Goal: Check status: Check status

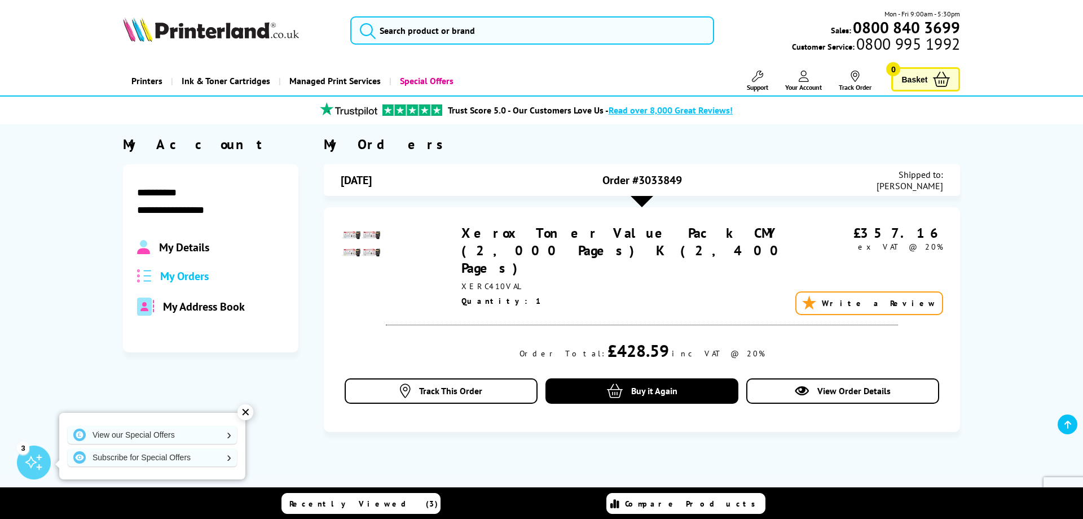
scroll to position [58, 0]
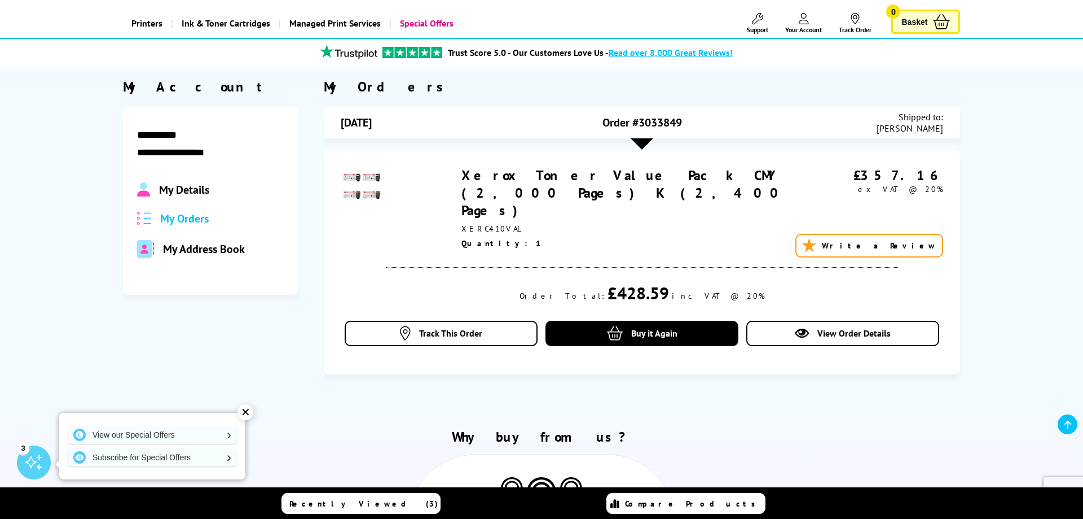
click at [162, 221] on span "My Orders" at bounding box center [184, 218] width 49 height 15
click at [460, 327] on span "Track This Order" at bounding box center [450, 332] width 63 height 11
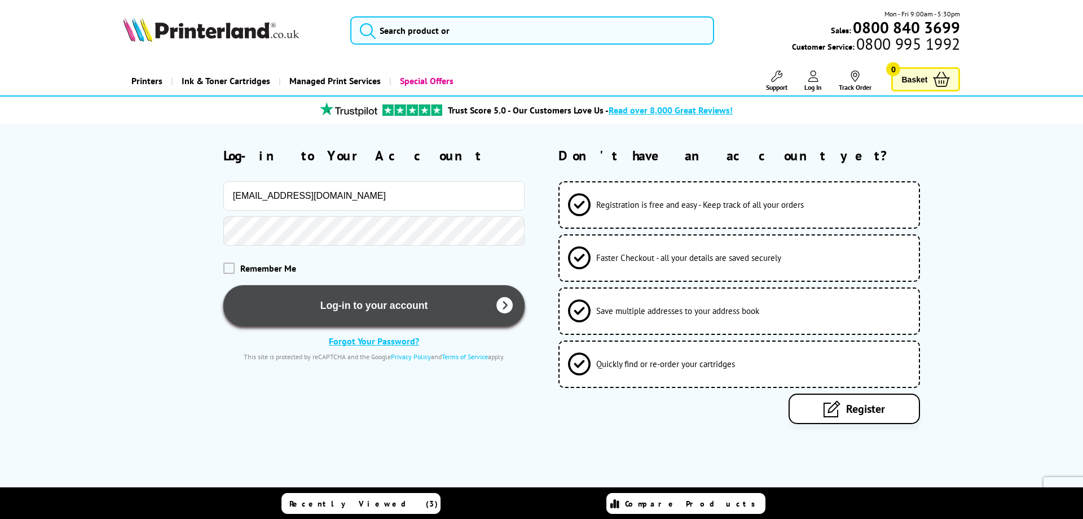
click at [389, 304] on button "Log-in to your account" at bounding box center [374, 305] width 302 height 41
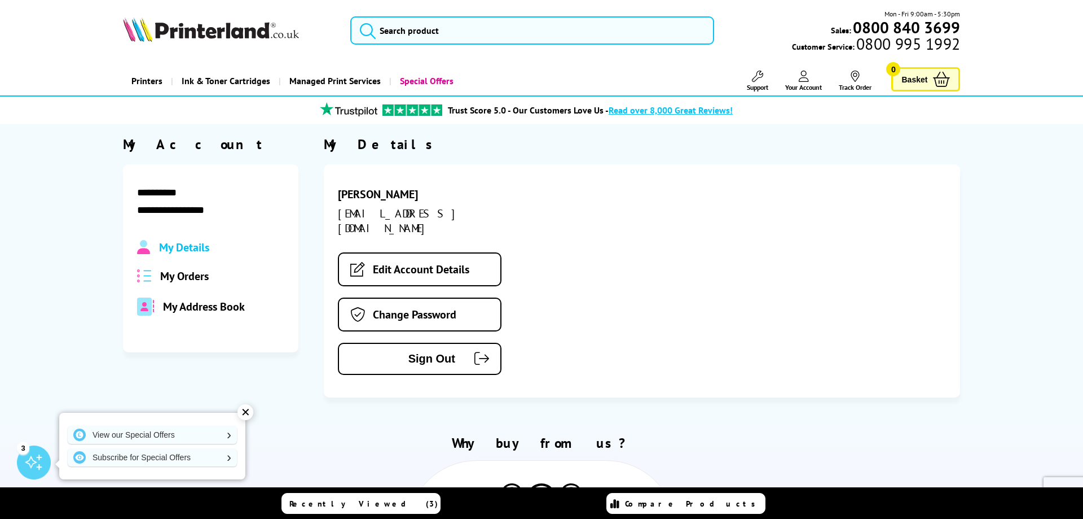
click at [196, 280] on span "My Orders" at bounding box center [184, 276] width 49 height 15
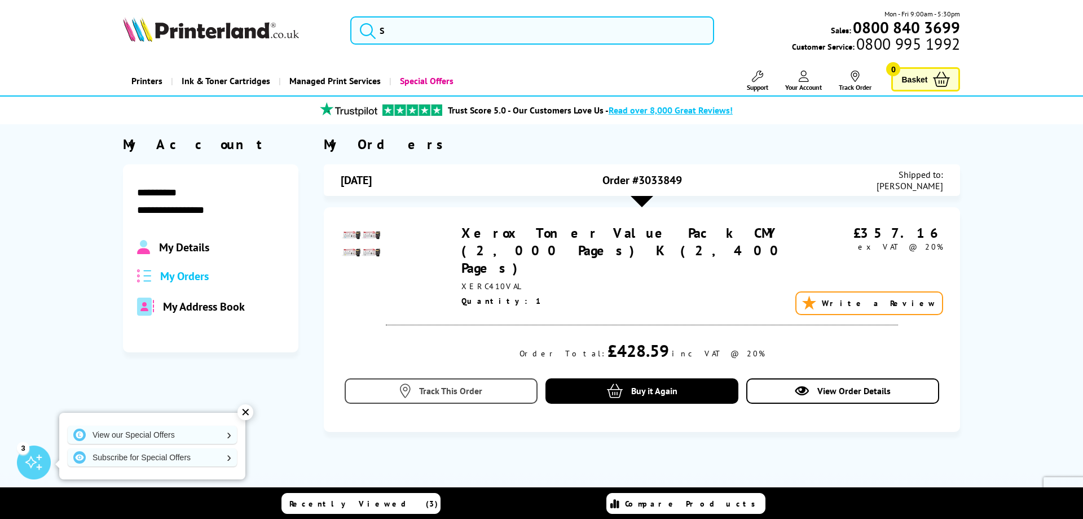
click at [502, 378] on link "Track This Order" at bounding box center [441, 390] width 193 height 25
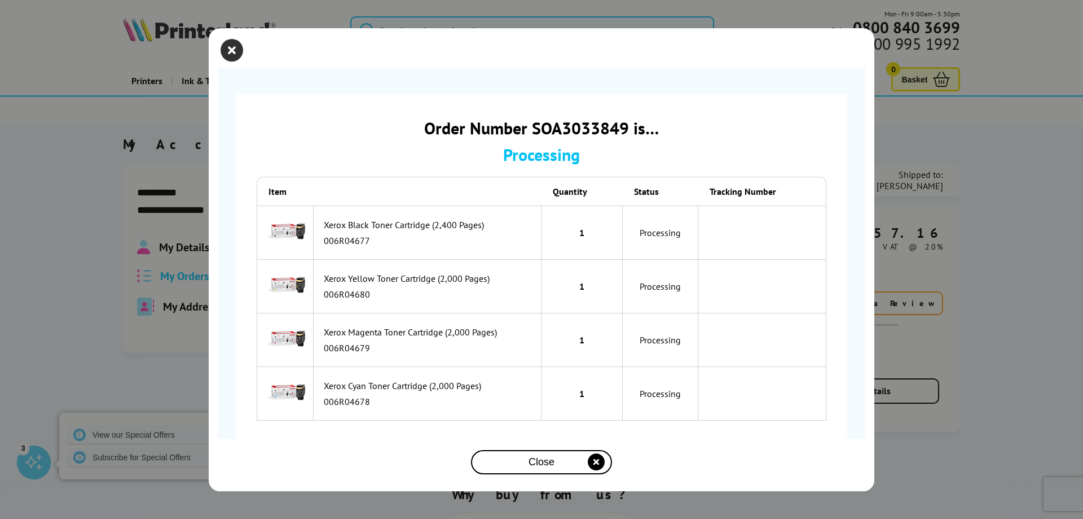
click at [240, 48] on icon "close modal" at bounding box center [232, 50] width 23 height 23
